Goal: Transaction & Acquisition: Purchase product/service

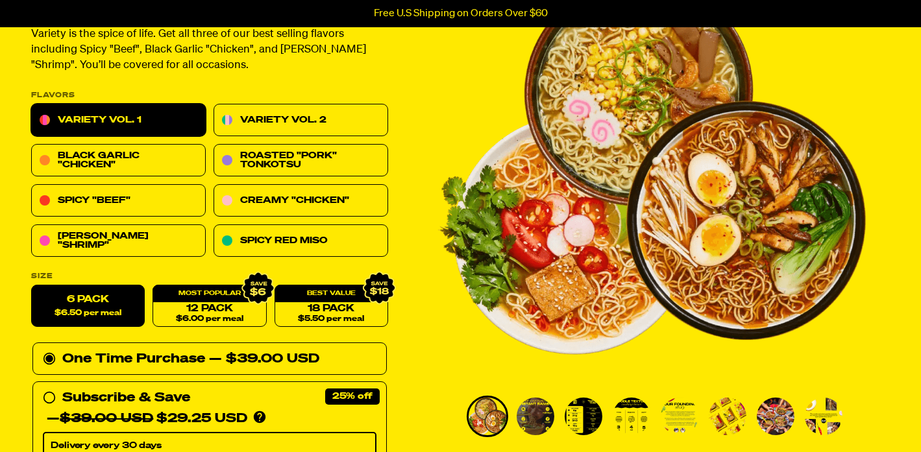
scroll to position [135, 0]
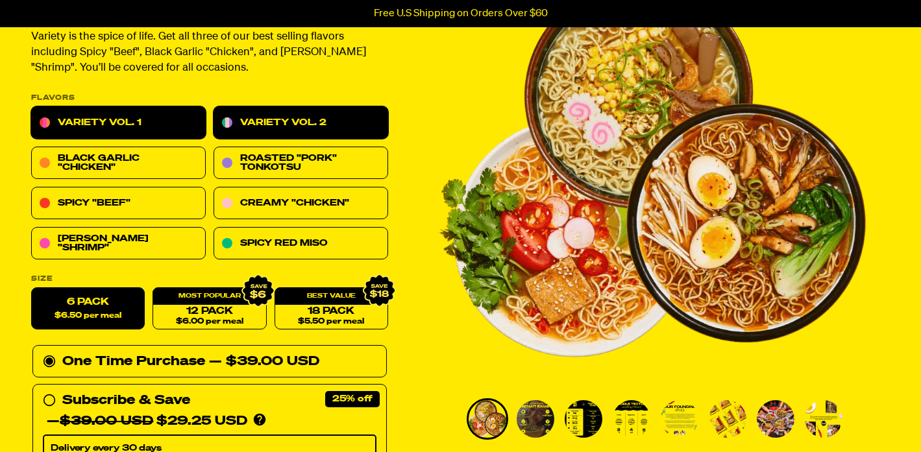
click at [269, 125] on link "Variety Vol. 2" at bounding box center [300, 123] width 175 height 32
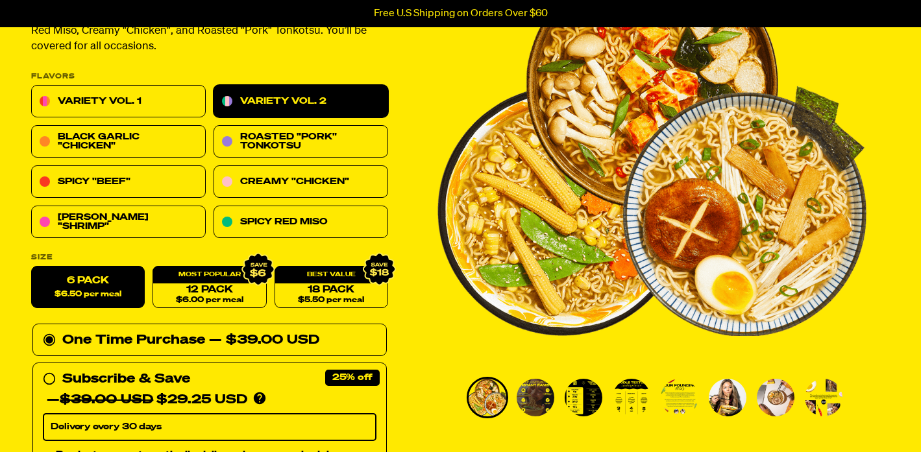
scroll to position [159, 0]
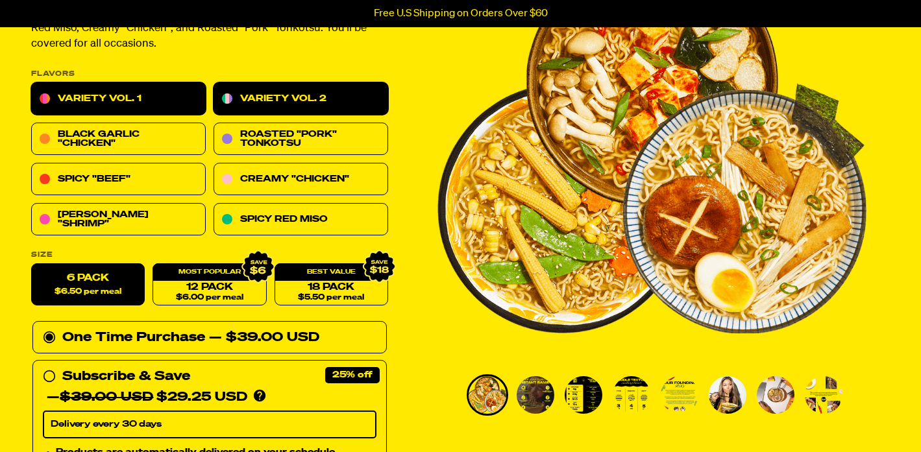
click at [90, 100] on link "Variety Vol. 1" at bounding box center [118, 99] width 175 height 32
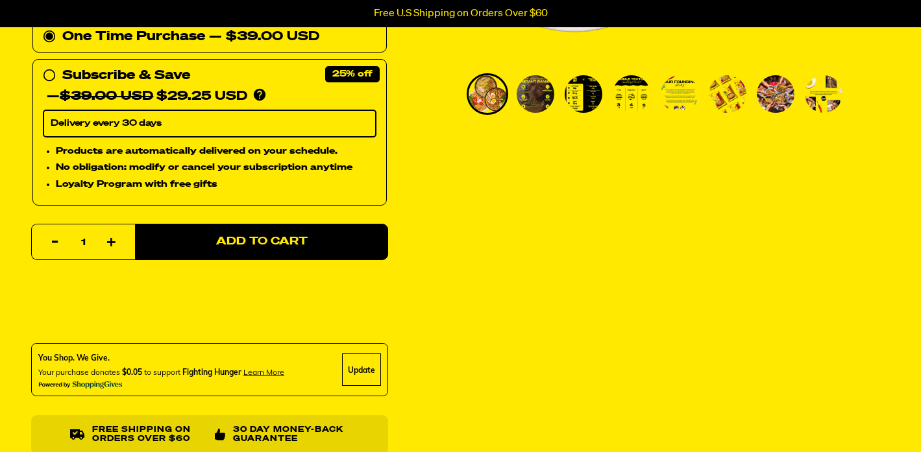
scroll to position [485, 0]
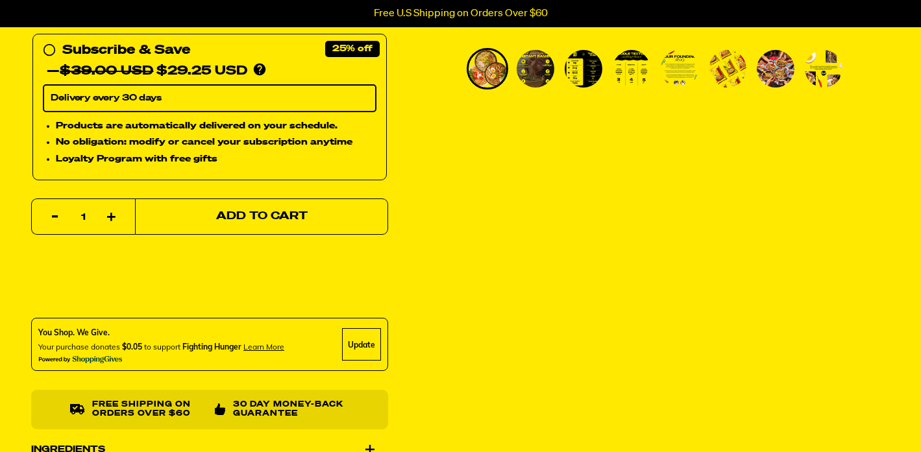
click at [261, 219] on span "Add to Cart" at bounding box center [261, 217] width 91 height 11
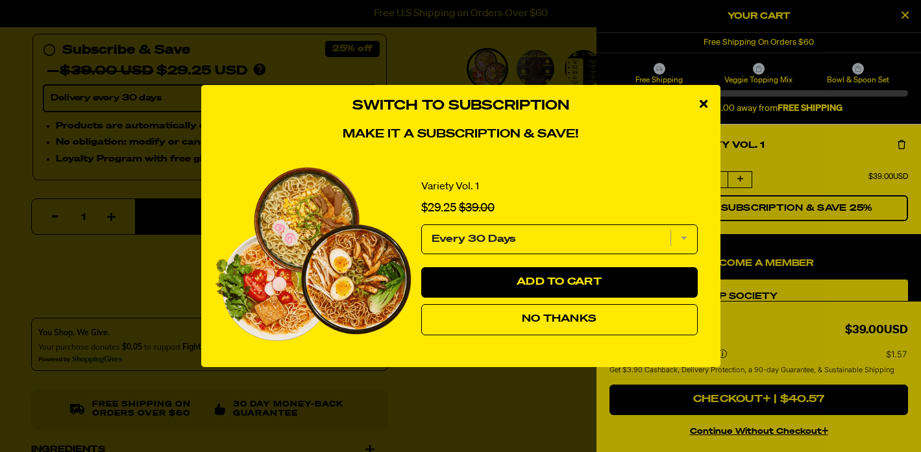
click at [566, 323] on span "No Thanks" at bounding box center [559, 319] width 75 height 10
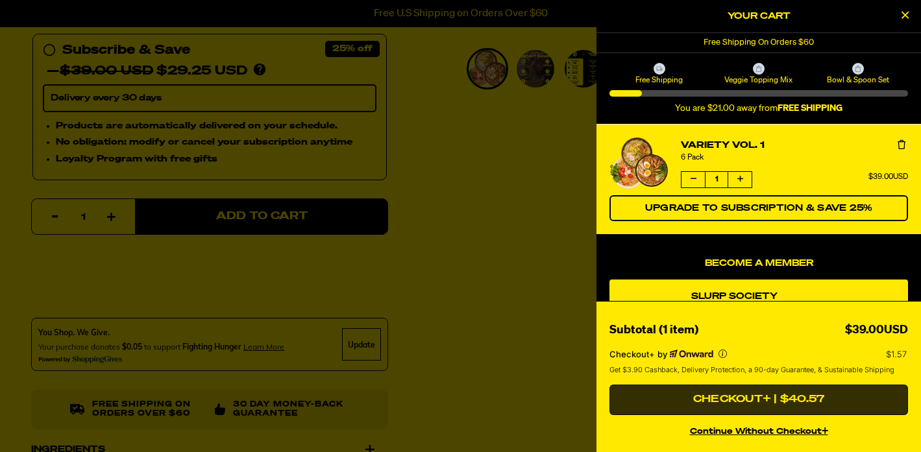
click at [797, 398] on button "Checkout+ | $40.57" at bounding box center [758, 400] width 298 height 31
